Goal: Task Accomplishment & Management: Manage account settings

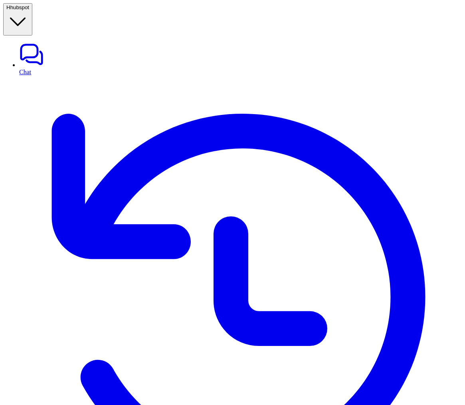
type textarea "**********"
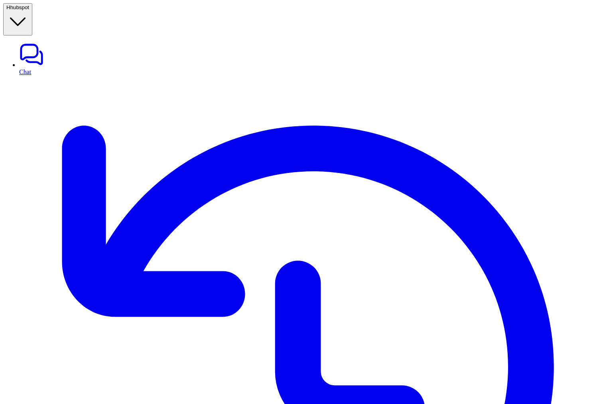
drag, startPoint x: 157, startPoint y: 32, endPoint x: 200, endPoint y: 31, distance: 43.5
drag, startPoint x: 151, startPoint y: 155, endPoint x: 151, endPoint y: 212, distance: 57.4
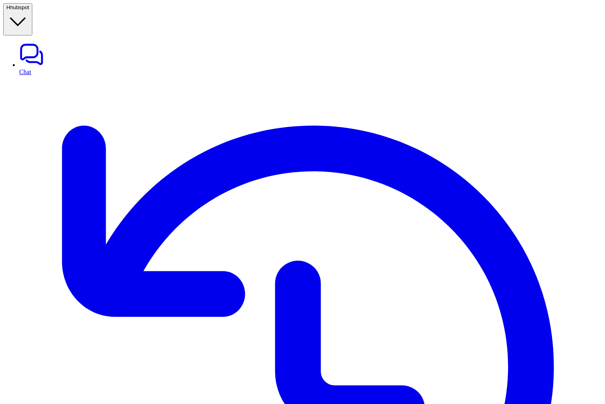
drag, startPoint x: 138, startPoint y: 198, endPoint x: 211, endPoint y: 198, distance: 73.0
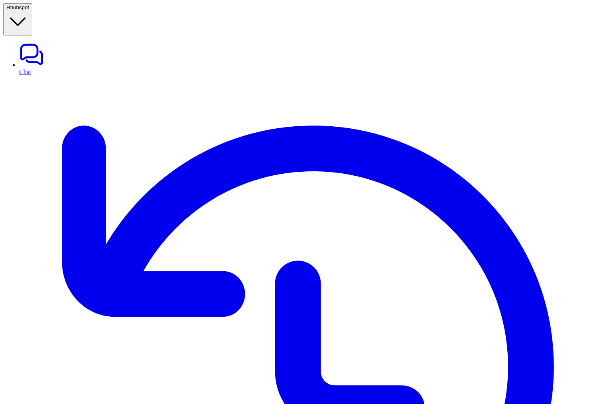
type input "*****"
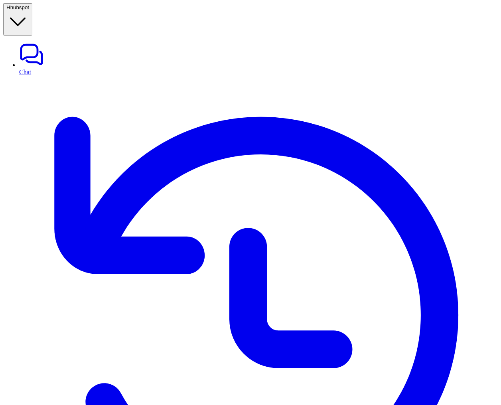
drag, startPoint x: 324, startPoint y: 178, endPoint x: 452, endPoint y: 184, distance: 127.8
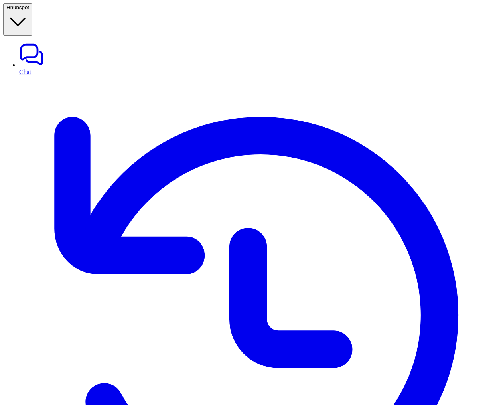
type input "*****"
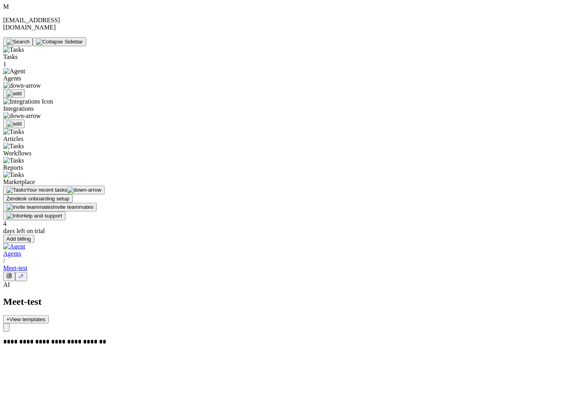
drag, startPoint x: 102, startPoint y: 72, endPoint x: 213, endPoint y: 71, distance: 110.5
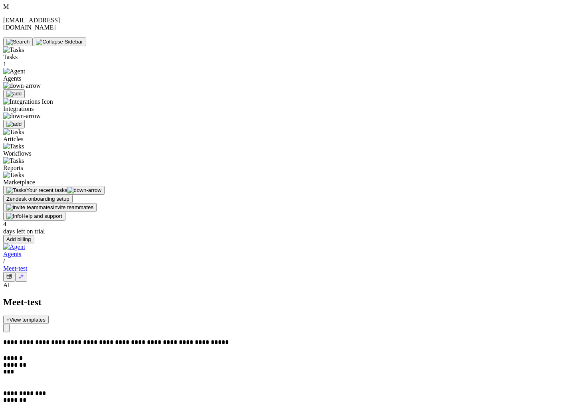
click at [6, 330] on icon "button" at bounding box center [6, 330] width 0 height 0
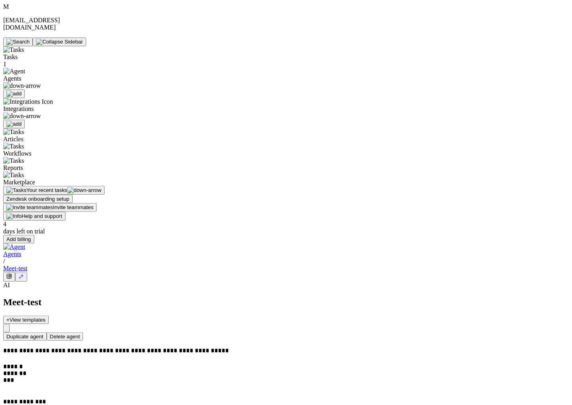
click at [15, 272] on button at bounding box center [9, 277] width 12 height 10
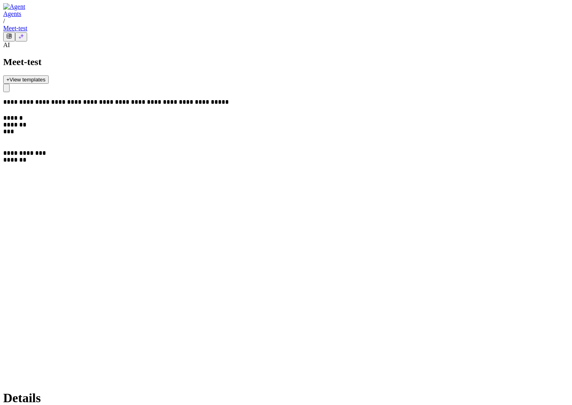
click at [27, 32] on button at bounding box center [21, 36] width 12 height 9
click at [24, 34] on icon at bounding box center [21, 37] width 6 height 6
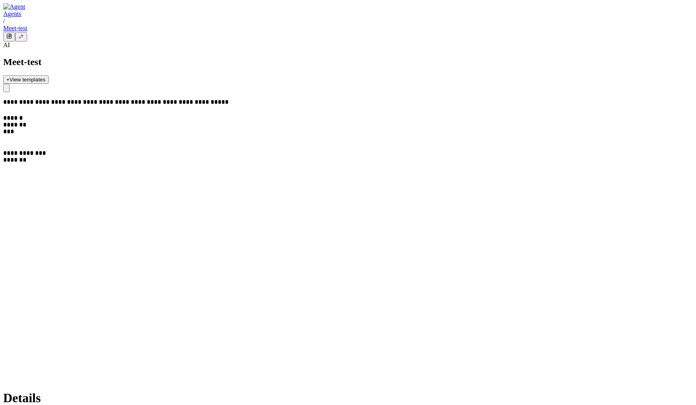
click at [27, 32] on button at bounding box center [21, 36] width 12 height 9
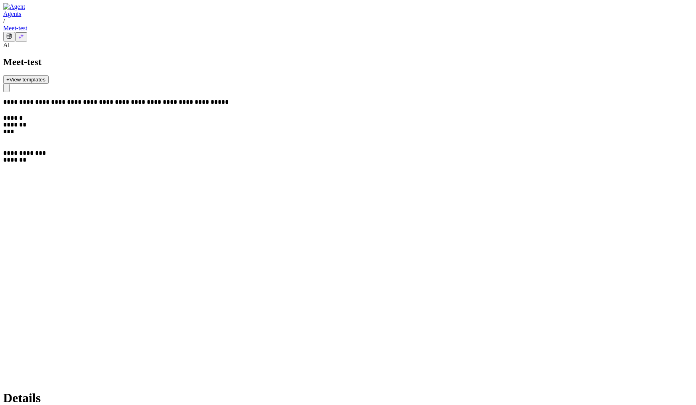
copy h4 "Last updated"
drag, startPoint x: 575, startPoint y: 83, endPoint x: 619, endPoint y: 83, distance: 43.9
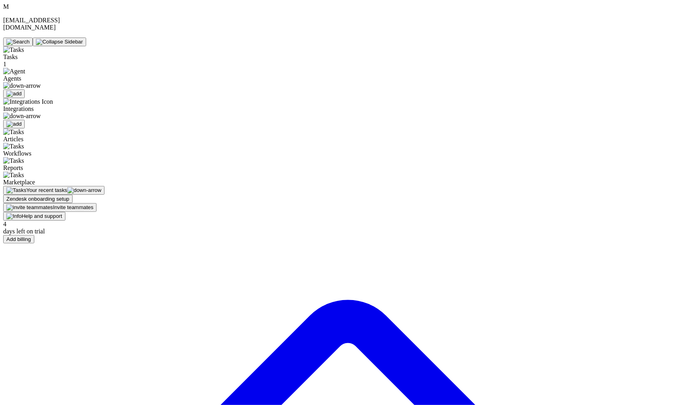
click at [41, 82] on img at bounding box center [21, 85] width 37 height 7
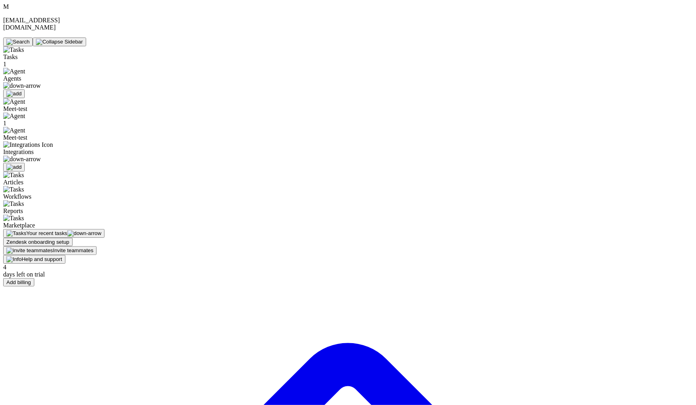
click at [32, 112] on div "1" at bounding box center [55, 119] width 105 height 14
drag, startPoint x: 579, startPoint y: 124, endPoint x: 615, endPoint y: 119, distance: 36.2
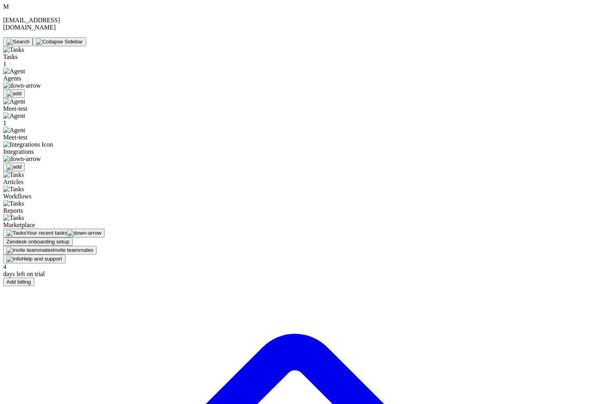
drag, startPoint x: 494, startPoint y: 143, endPoint x: 595, endPoint y: 156, distance: 101.7
drag, startPoint x: 490, startPoint y: 142, endPoint x: 528, endPoint y: 149, distance: 39.0
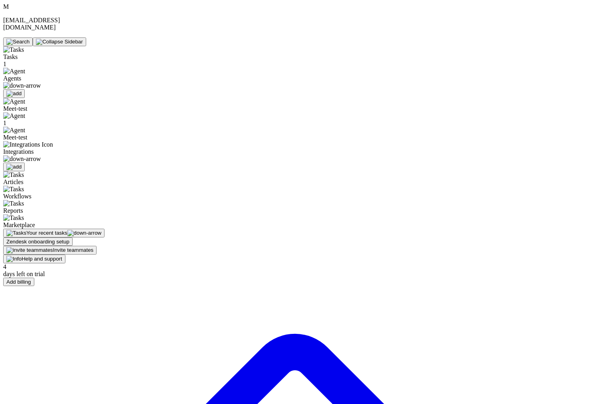
drag, startPoint x: 528, startPoint y: 149, endPoint x: 538, endPoint y: 157, distance: 12.5
drag, startPoint x: 543, startPoint y: 155, endPoint x: 471, endPoint y: 141, distance: 73.1
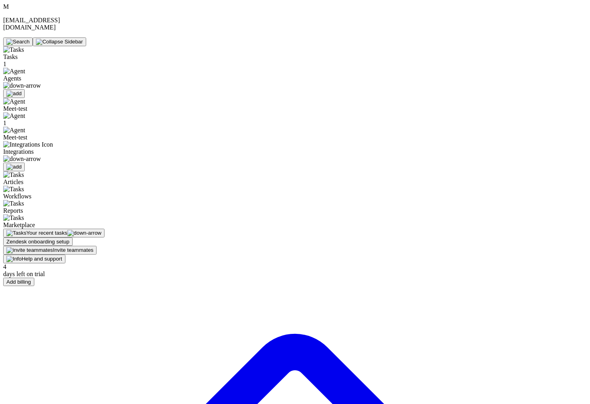
drag, startPoint x: 543, startPoint y: 154, endPoint x: 487, endPoint y: 145, distance: 56.9
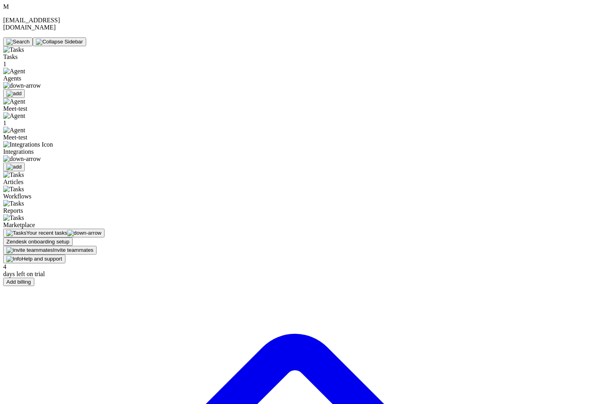
drag, startPoint x: 469, startPoint y: 186, endPoint x: 495, endPoint y: 186, distance: 25.5
drag, startPoint x: 469, startPoint y: 121, endPoint x: 530, endPoint y: 129, distance: 62.0
drag, startPoint x: 471, startPoint y: 188, endPoint x: 506, endPoint y: 188, distance: 34.7
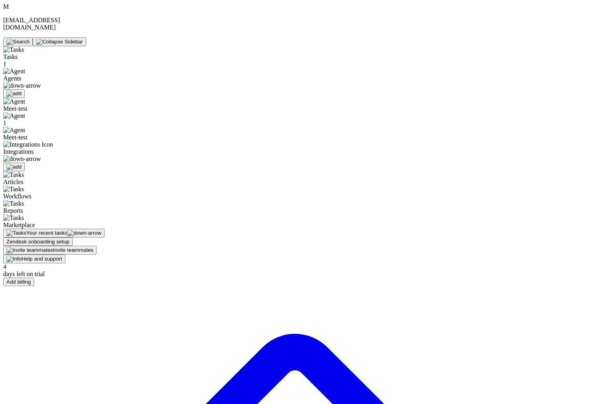
drag, startPoint x: 494, startPoint y: 207, endPoint x: 570, endPoint y: 226, distance: 78.5
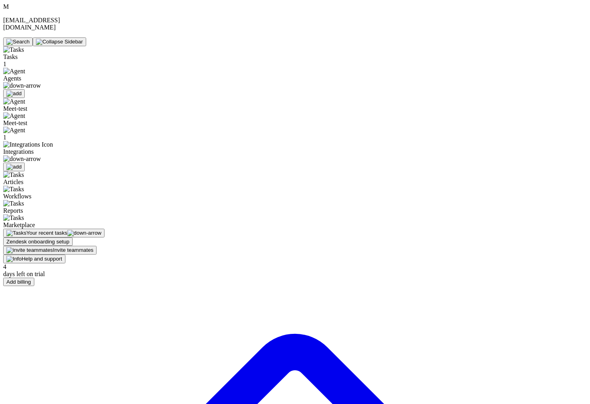
drag, startPoint x: 493, startPoint y: 143, endPoint x: 558, endPoint y: 156, distance: 66.2
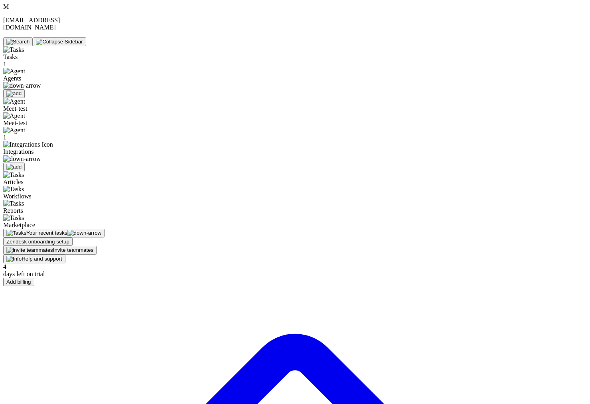
drag, startPoint x: 109, startPoint y: 72, endPoint x: 240, endPoint y: 72, distance: 131.2
drag, startPoint x: 489, startPoint y: 145, endPoint x: 556, endPoint y: 167, distance: 71.1
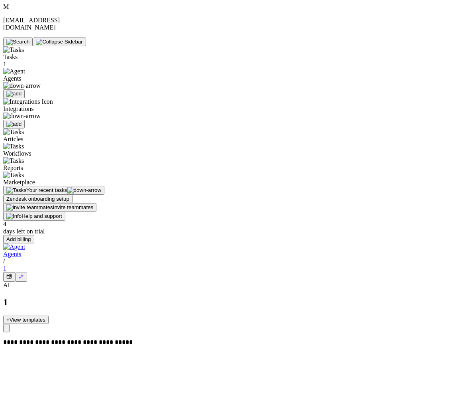
drag, startPoint x: 331, startPoint y: 29, endPoint x: 396, endPoint y: 30, distance: 64.6
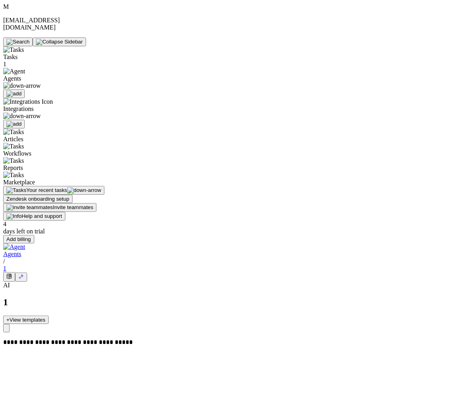
drag, startPoint x: 347, startPoint y: 34, endPoint x: 412, endPoint y: 37, distance: 65.1
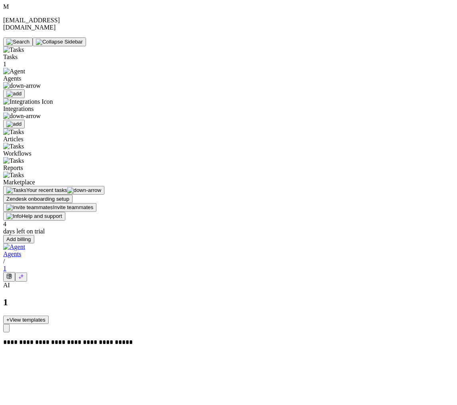
type input "****"
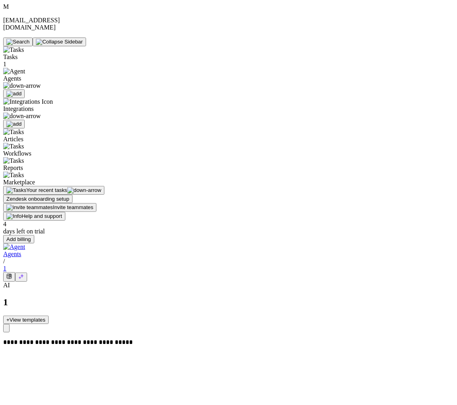
type input "******"
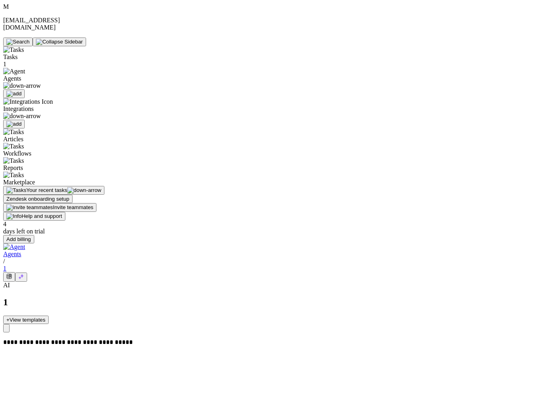
type input "****"
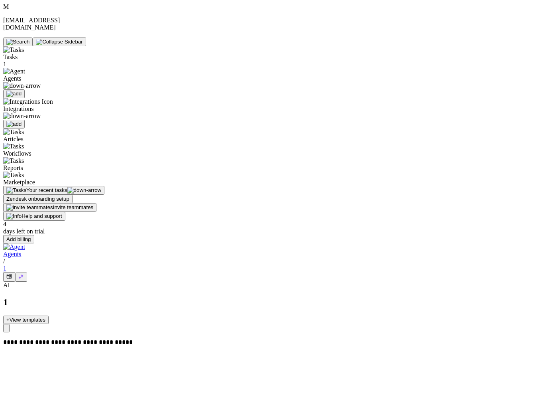
drag, startPoint x: 414, startPoint y: 35, endPoint x: 460, endPoint y: 35, distance: 45.9
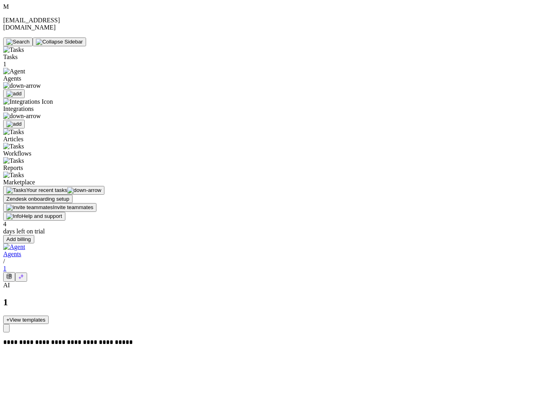
drag, startPoint x: 428, startPoint y: 34, endPoint x: 453, endPoint y: 34, distance: 25.1
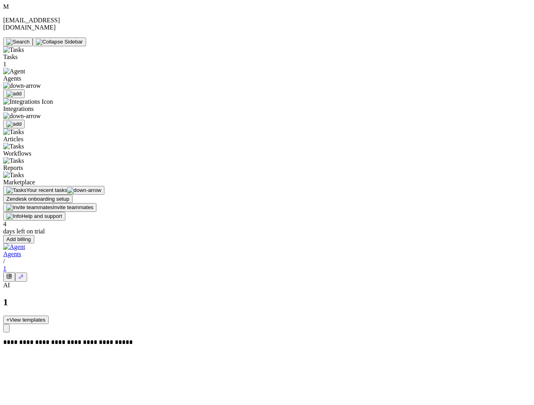
drag, startPoint x: 444, startPoint y: 34, endPoint x: 461, endPoint y: 34, distance: 16.8
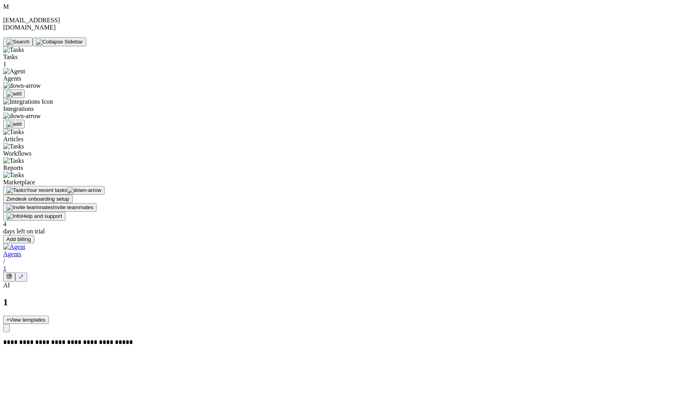
drag, startPoint x: 572, startPoint y: 79, endPoint x: 615, endPoint y: 321, distance: 246.3
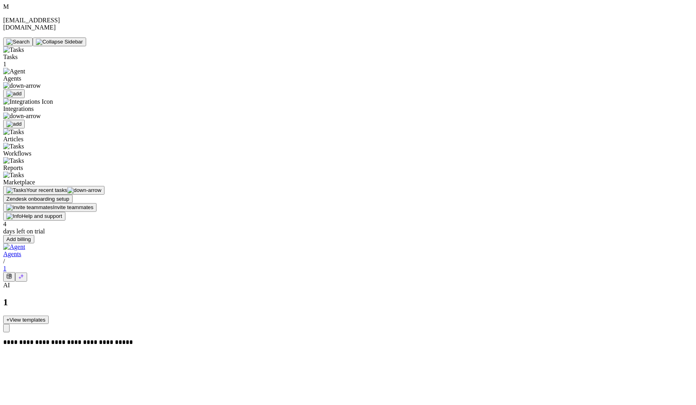
drag, startPoint x: 591, startPoint y: 38, endPoint x: 625, endPoint y: 38, distance: 34.3
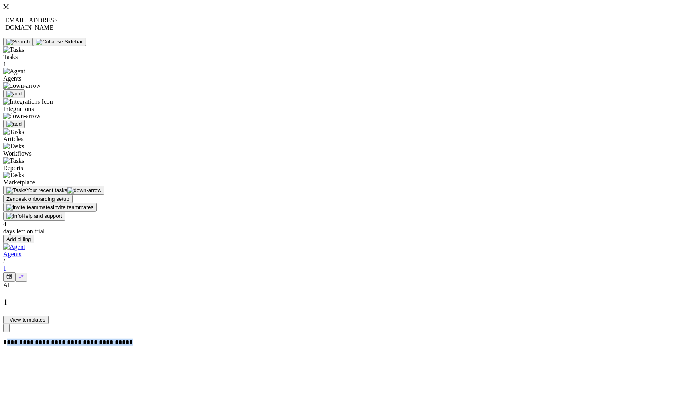
drag, startPoint x: 112, startPoint y: 71, endPoint x: 244, endPoint y: 71, distance: 131.2
